Goal: Task Accomplishment & Management: Use online tool/utility

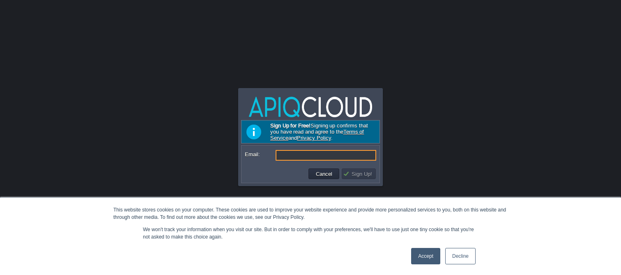
click at [424, 255] on link "Accept" at bounding box center [425, 256] width 29 height 16
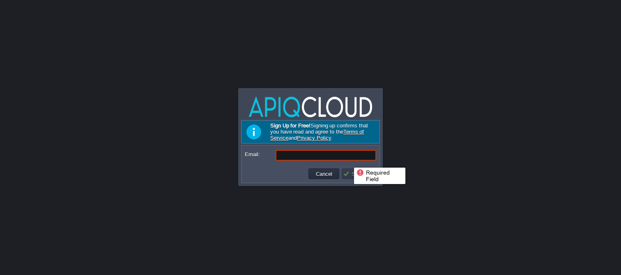
click at [348, 160] on input "Email:" at bounding box center [325, 155] width 101 height 11
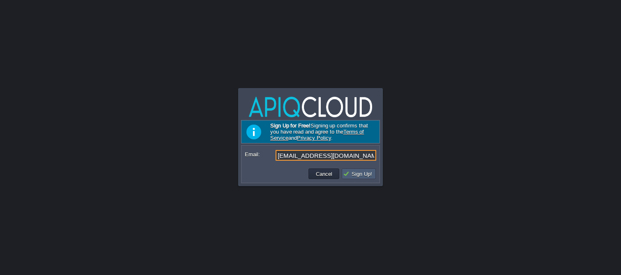
type input "[EMAIL_ADDRESS][DOMAIN_NAME]"
click at [364, 173] on button "Sign Up!" at bounding box center [359, 173] width 32 height 7
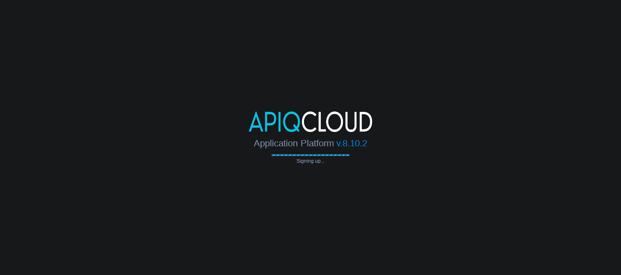
type input "[EMAIL_ADDRESS][DOMAIN_NAME]"
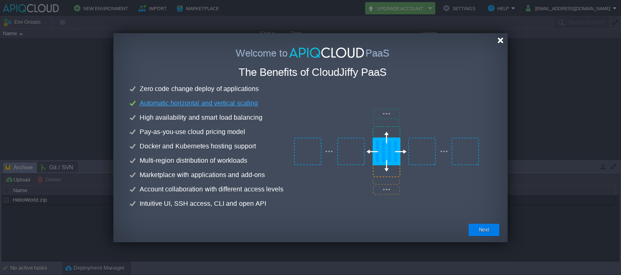
click at [499, 38] on div at bounding box center [500, 40] width 6 height 6
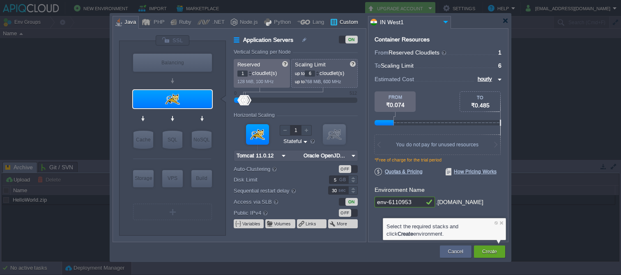
click at [337, 21] on div "Custom" at bounding box center [347, 22] width 21 height 12
type input "Application Servers"
type input "11.0.12"
type input "null"
type input "11.0.12-openjd..."
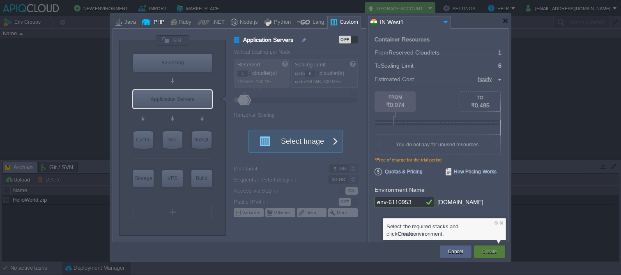
click at [154, 25] on div "PHP" at bounding box center [158, 22] width 14 height 12
type input "Application Servers"
type input "4"
type input "Apache [DATE]"
type input "PHP [DATE]"
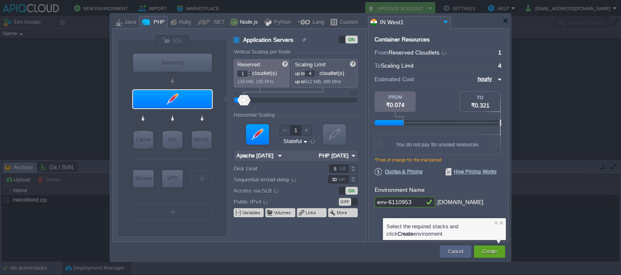
click at [242, 20] on div "Node.js" at bounding box center [247, 22] width 21 height 12
type input "Application Servers"
type input "4"
type input "8"
type input "Node.js 24.10...."
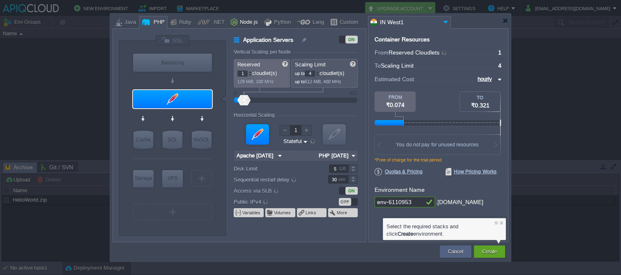
type input "24.10.0-pm2"
click at [264, 21] on div at bounding box center [267, 22] width 7 height 12
type input "Application Servers"
type input "1"
type input "4"
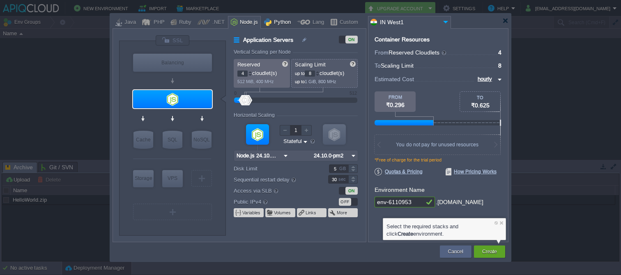
type input "Apache Python..."
type input "Python 3.14.0"
click at [294, 22] on div "Lang" at bounding box center [310, 22] width 33 height 13
type input "Application Servers"
type input "6"
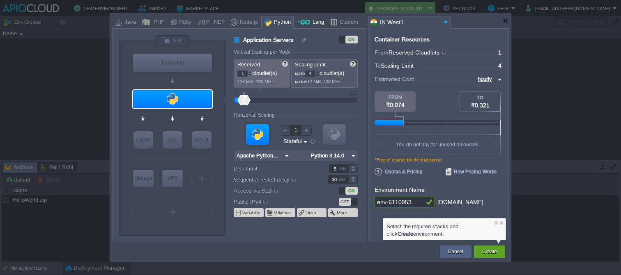
type input "Golang 1.25.2"
type input "1.25.2"
click at [330, 21] on div at bounding box center [333, 22] width 7 height 12
type input "Application Servers"
type input "1.25.2"
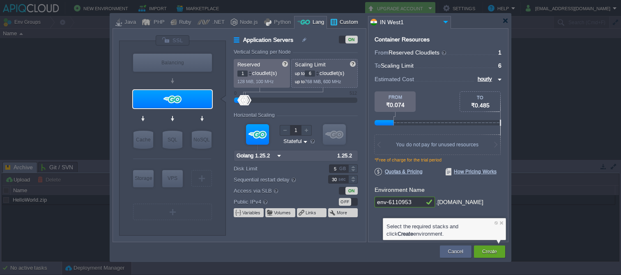
type input "null"
type input "11.0.12-openjdk-..."
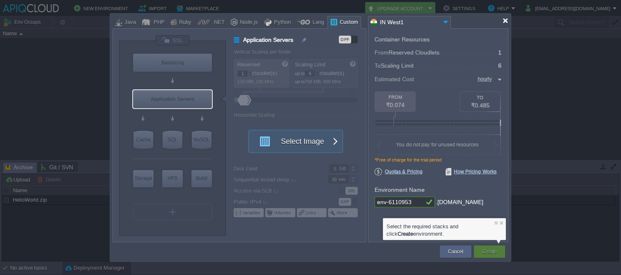
click at [506, 23] on div at bounding box center [505, 21] width 6 height 6
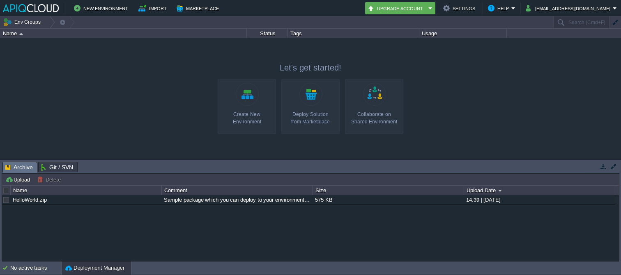
click at [520, 54] on div at bounding box center [310, 98] width 621 height 121
